Goal: Ask a question

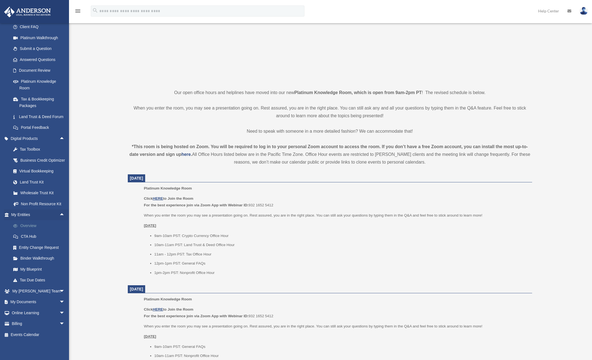
scroll to position [71, 0]
click at [43, 302] on link "My Documents arrow_drop_down" at bounding box center [38, 302] width 69 height 11
click at [61, 302] on span "arrow_drop_down" at bounding box center [64, 302] width 11 height 11
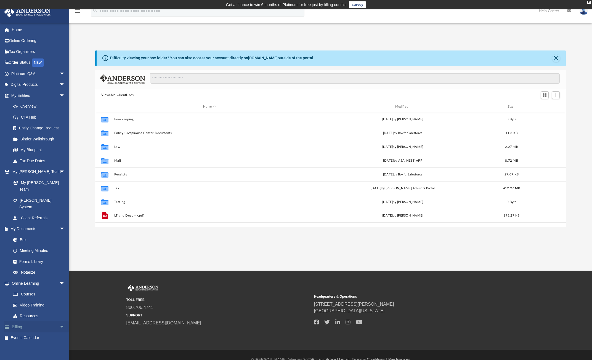
scroll to position [121, 467]
click at [50, 73] on link "Platinum Q&A arrow_drop_down" at bounding box center [38, 73] width 69 height 11
click at [59, 74] on span "arrow_drop_down" at bounding box center [64, 73] width 11 height 11
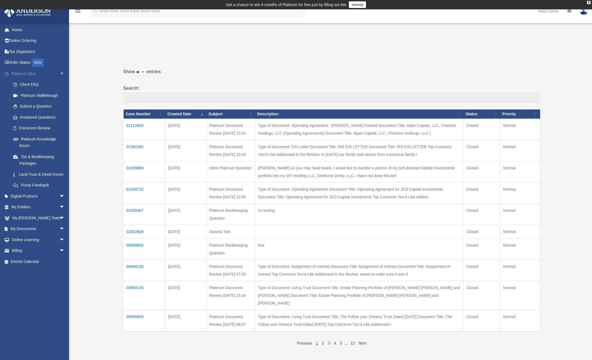
click at [59, 72] on span "arrow_drop_down" at bounding box center [64, 73] width 11 height 11
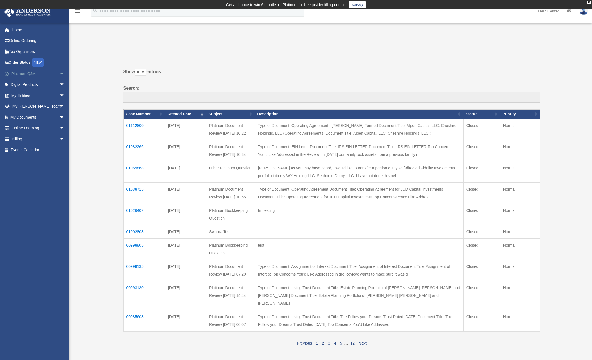
click at [59, 72] on span "arrow_drop_up" at bounding box center [64, 73] width 11 height 11
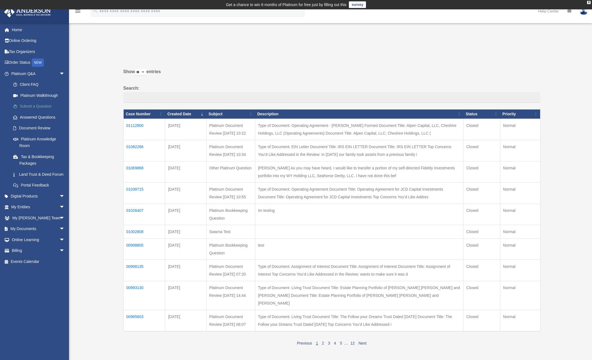
click at [40, 108] on link "Submit a Question" at bounding box center [40, 106] width 65 height 11
click at [43, 106] on link "Submit a Question" at bounding box center [40, 106] width 65 height 11
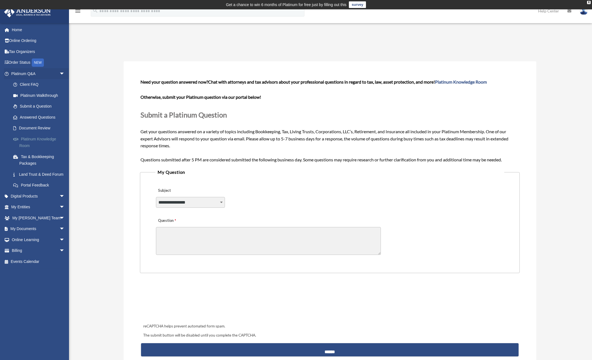
click at [35, 138] on link "Platinum Knowledge Room" at bounding box center [40, 143] width 65 height 18
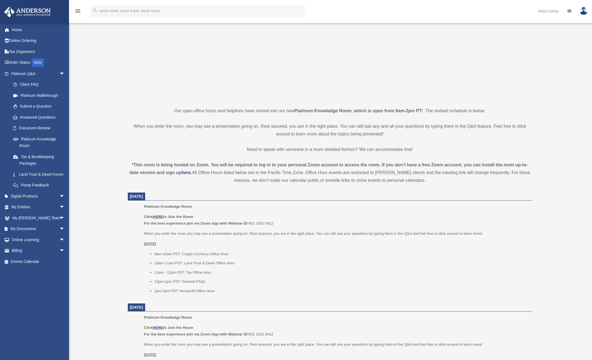
scroll to position [55, 0]
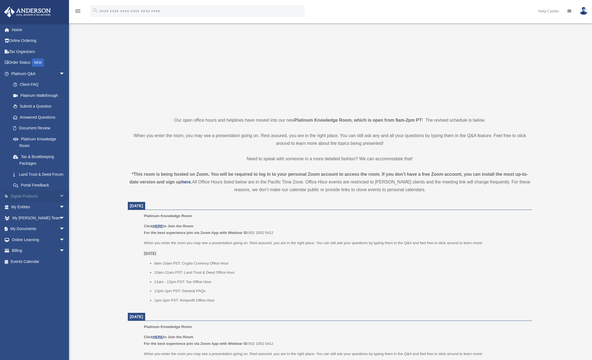
click at [59, 202] on span "arrow_drop_down" at bounding box center [64, 196] width 11 height 11
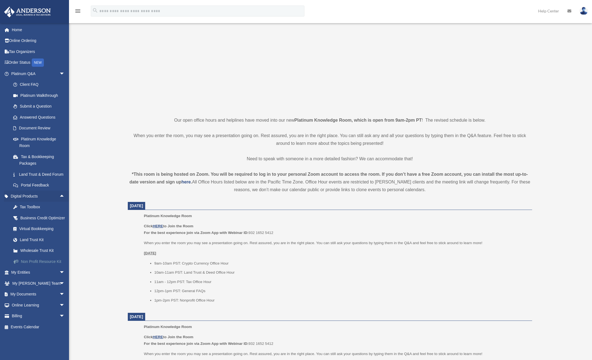
scroll to position [6, 0]
click at [59, 311] on span "arrow_drop_down" at bounding box center [64, 305] width 11 height 11
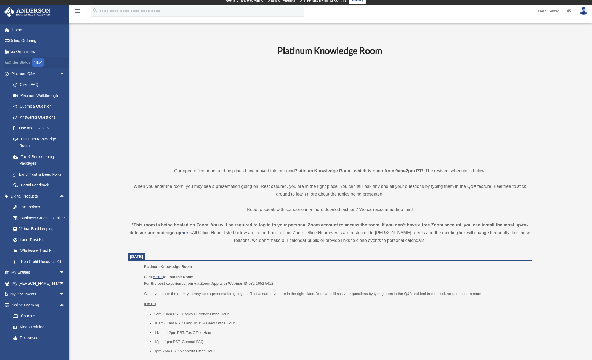
scroll to position [0, 0]
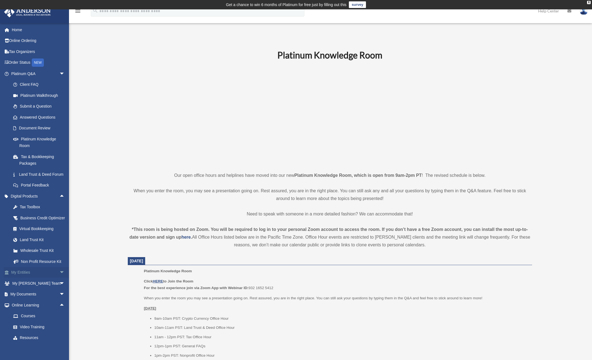
click at [47, 278] on link "My Entities arrow_drop_down" at bounding box center [38, 272] width 69 height 11
click at [62, 279] on span "arrow_drop_down" at bounding box center [64, 272] width 11 height 11
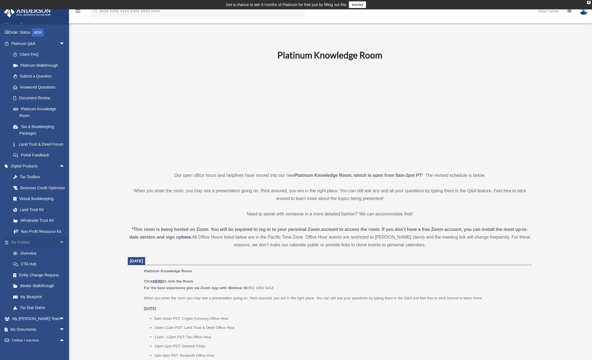
scroll to position [55, 0]
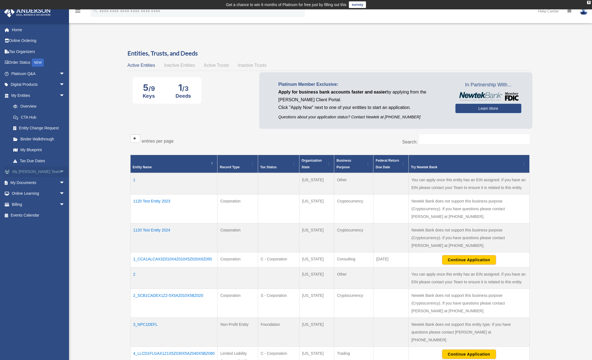
click at [59, 172] on span "arrow_drop_down" at bounding box center [64, 171] width 11 height 11
click at [59, 217] on span "arrow_drop_down" at bounding box center [64, 222] width 11 height 11
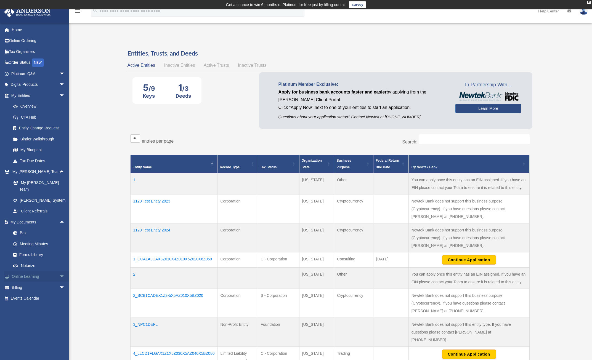
click at [59, 272] on span "arrow_drop_down" at bounding box center [64, 276] width 11 height 11
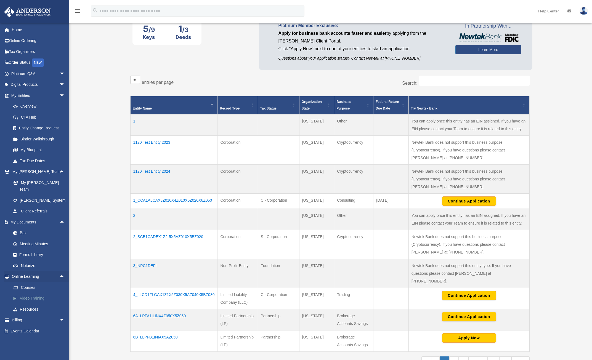
scroll to position [83, 0]
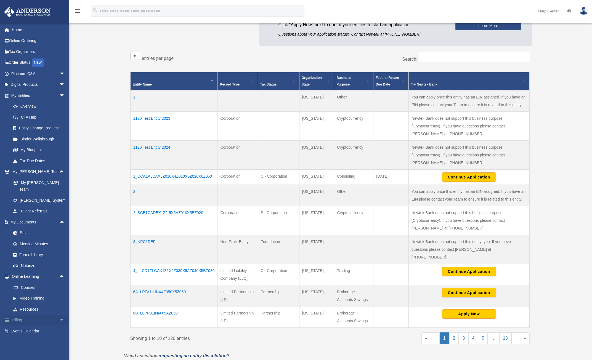
click at [59, 315] on span "arrow_drop_down" at bounding box center [64, 320] width 11 height 11
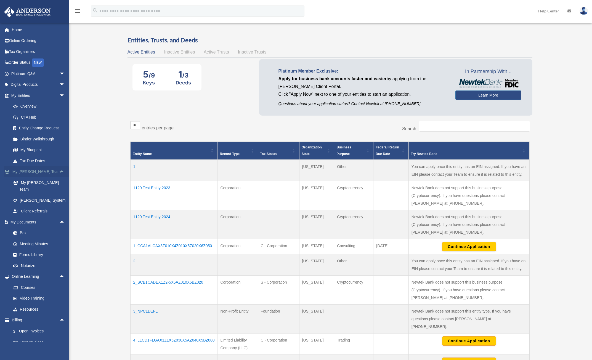
scroll to position [0, 0]
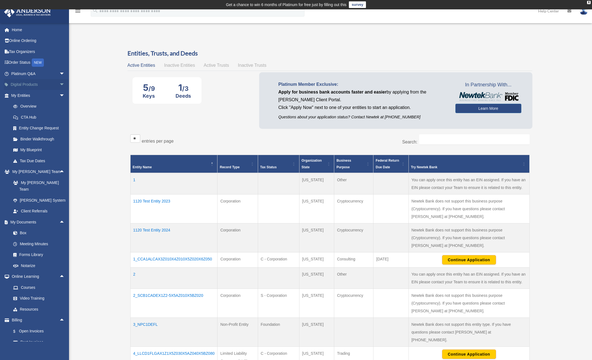
click at [59, 83] on span "arrow_drop_down" at bounding box center [64, 84] width 11 height 11
